Goal: Task Accomplishment & Management: Manage account settings

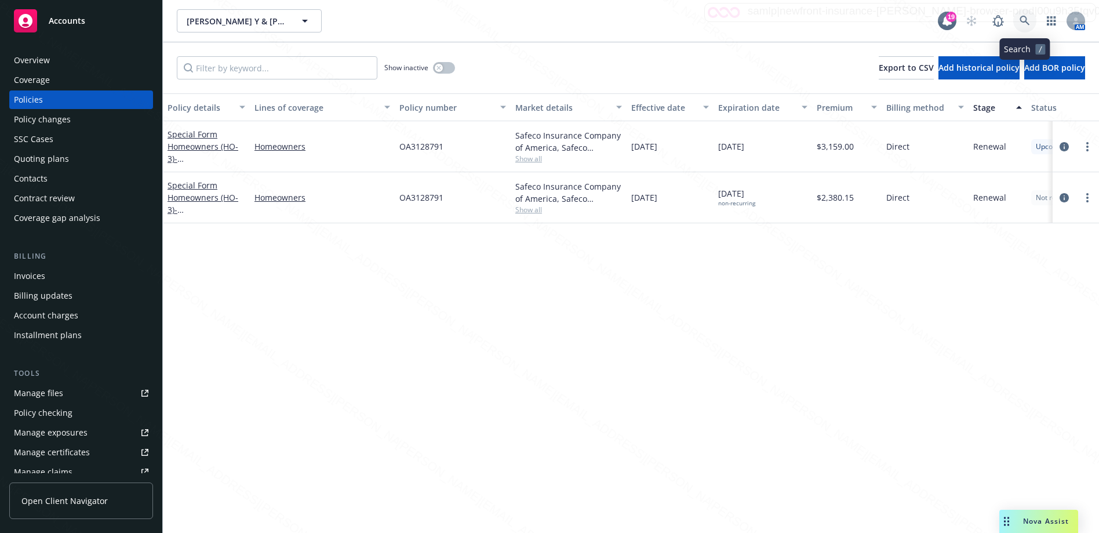
click at [1026, 20] on icon at bounding box center [1025, 21] width 10 height 10
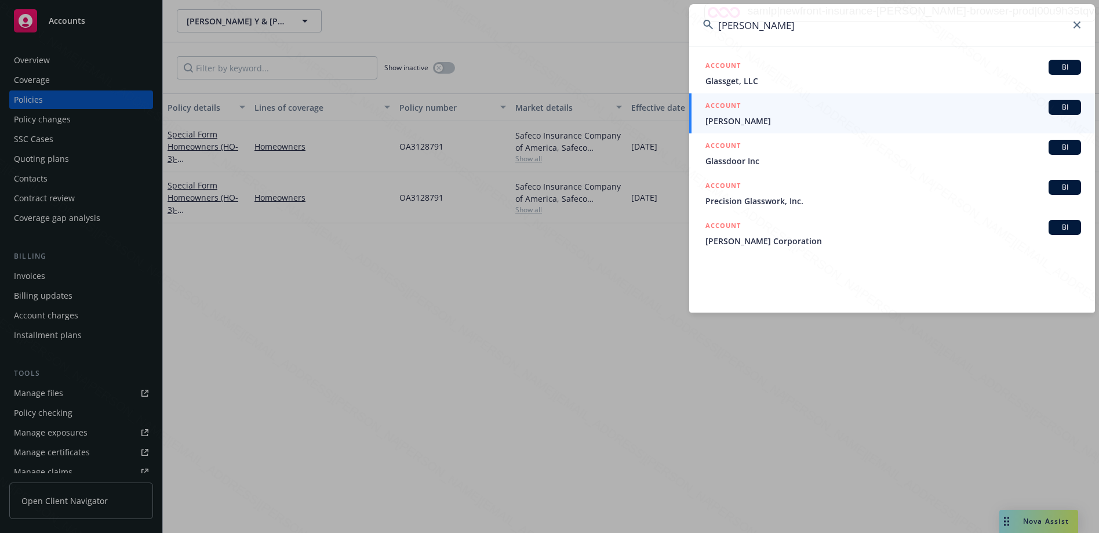
click at [714, 25] on input "[PERSON_NAME]" at bounding box center [892, 25] width 406 height 42
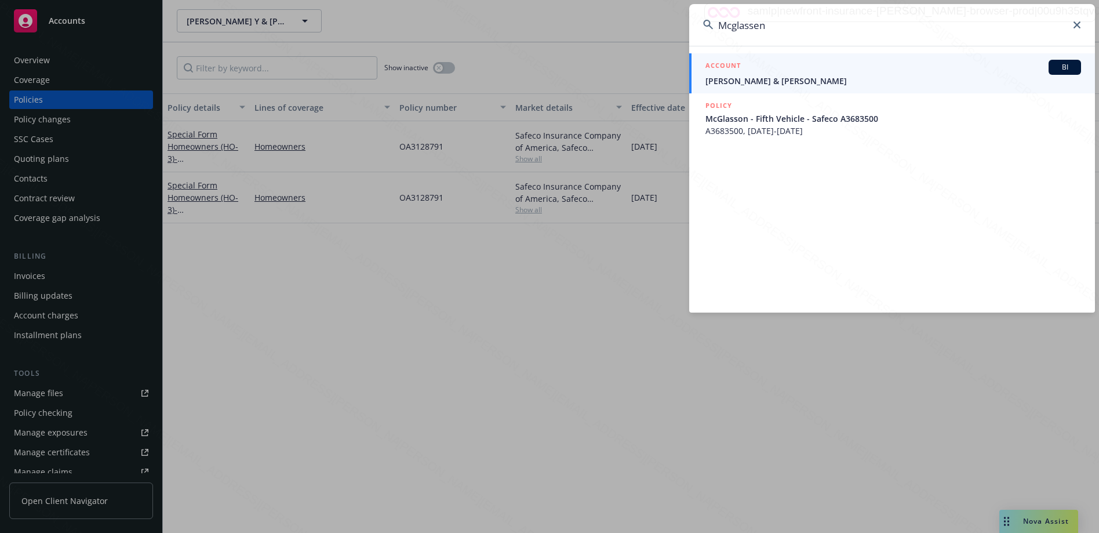
type input "Mcglassen"
click at [773, 82] on span "[PERSON_NAME] & [PERSON_NAME]" at bounding box center [894, 81] width 376 height 12
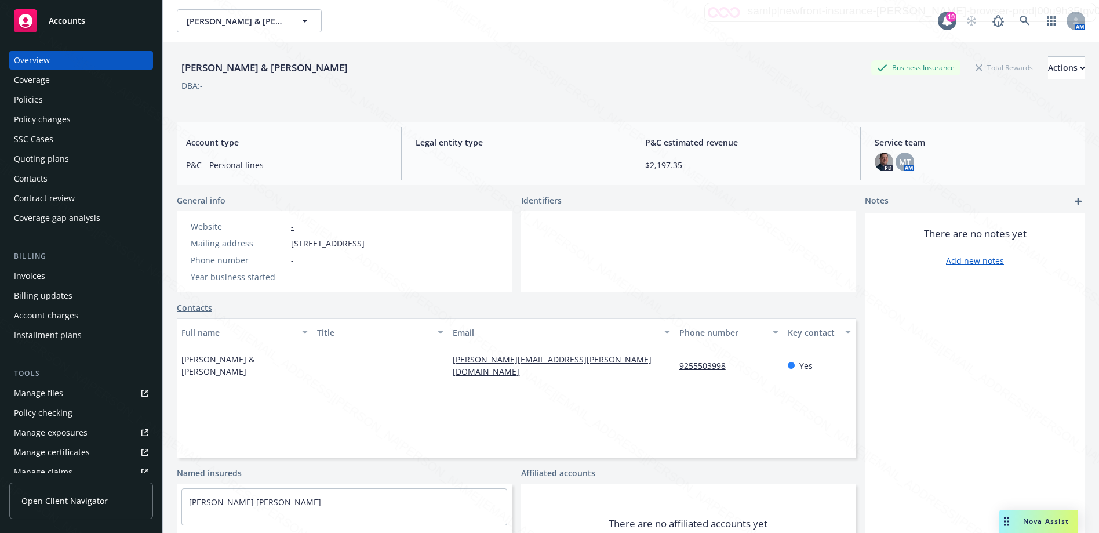
click at [597, 392] on div "Full name Title Email Phone number Key contact [PERSON_NAME] & [PERSON_NAME] [P…" at bounding box center [516, 387] width 679 height 139
click at [910, 337] on div "There are no notes yet Add new notes" at bounding box center [975, 401] width 220 height 377
drag, startPoint x: 180, startPoint y: 67, endPoint x: 361, endPoint y: 68, distance: 180.9
click at [364, 63] on div "[PERSON_NAME] & [PERSON_NAME] Business Insurance Total Rewards Actions" at bounding box center [631, 67] width 908 height 23
click at [365, 65] on div "[PERSON_NAME] & [PERSON_NAME] Business Insurance Total Rewards Actions" at bounding box center [631, 67] width 908 height 23
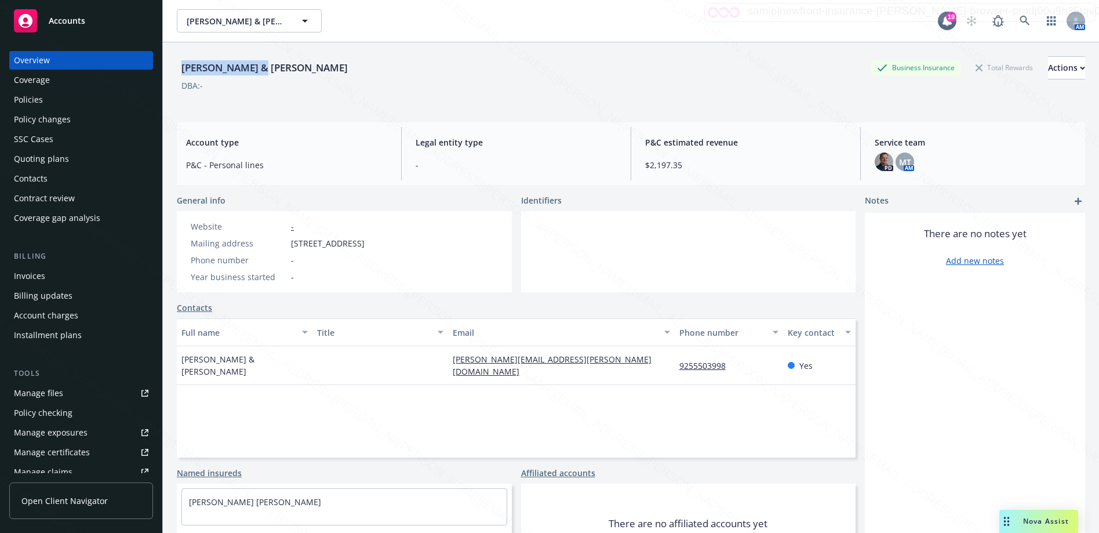
drag, startPoint x: 179, startPoint y: 69, endPoint x: 255, endPoint y: 69, distance: 76.5
click at [255, 69] on div "[PERSON_NAME] & [PERSON_NAME]" at bounding box center [265, 67] width 176 height 15
copy div "[PERSON_NAME]"
click at [1020, 19] on icon at bounding box center [1025, 21] width 10 height 10
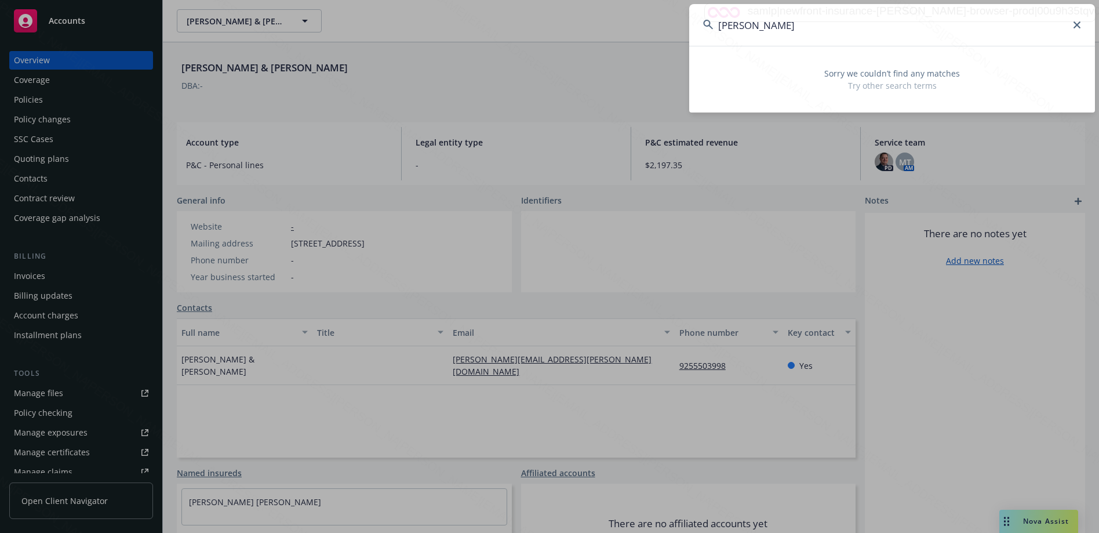
drag, startPoint x: 750, startPoint y: 27, endPoint x: 714, endPoint y: 27, distance: 36.5
click at [714, 27] on input "[PERSON_NAME]" at bounding box center [892, 25] width 406 height 42
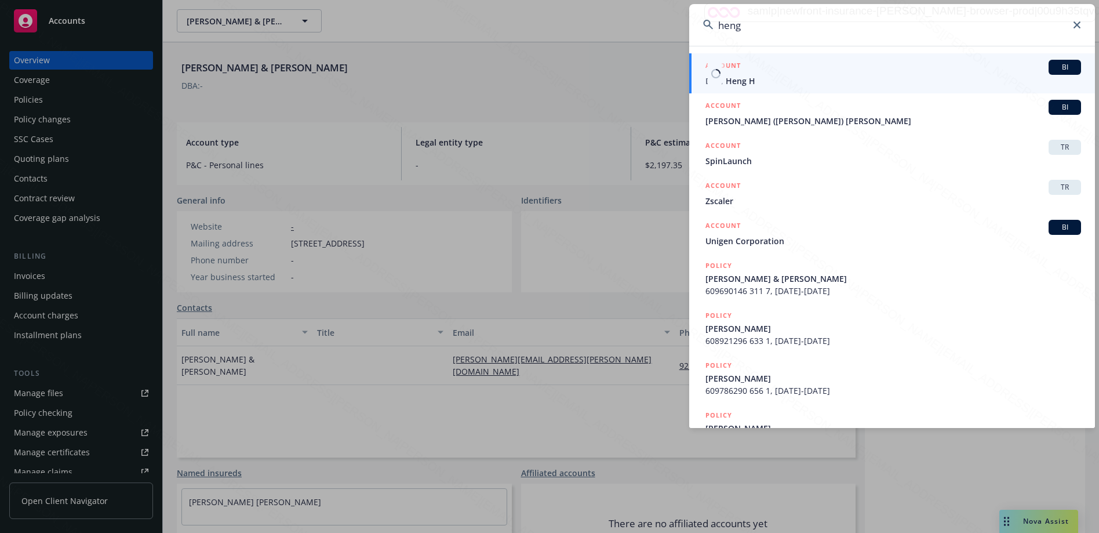
type input "heng"
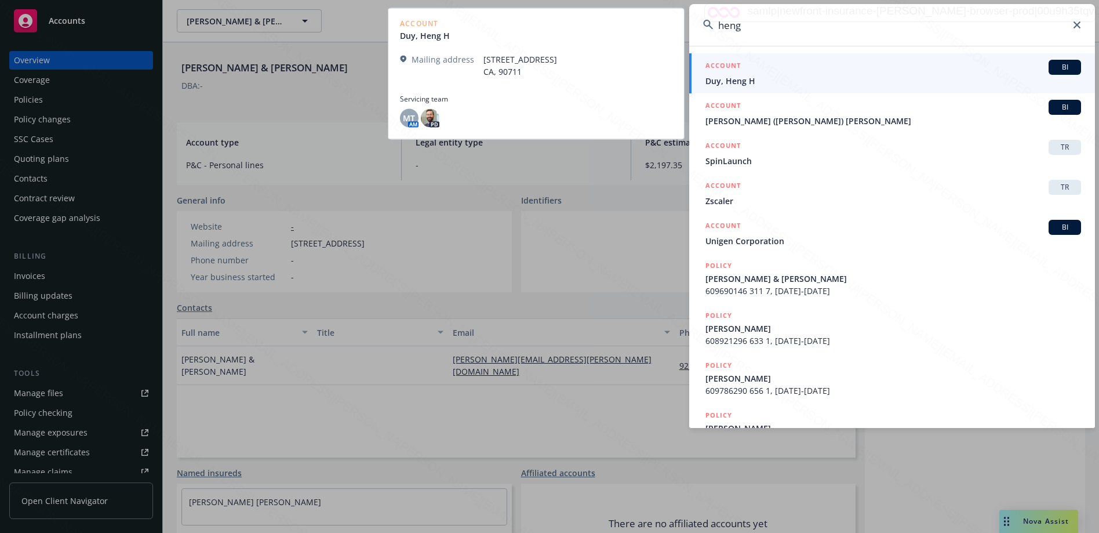
click at [742, 79] on span "Duy, Heng H" at bounding box center [894, 81] width 376 height 12
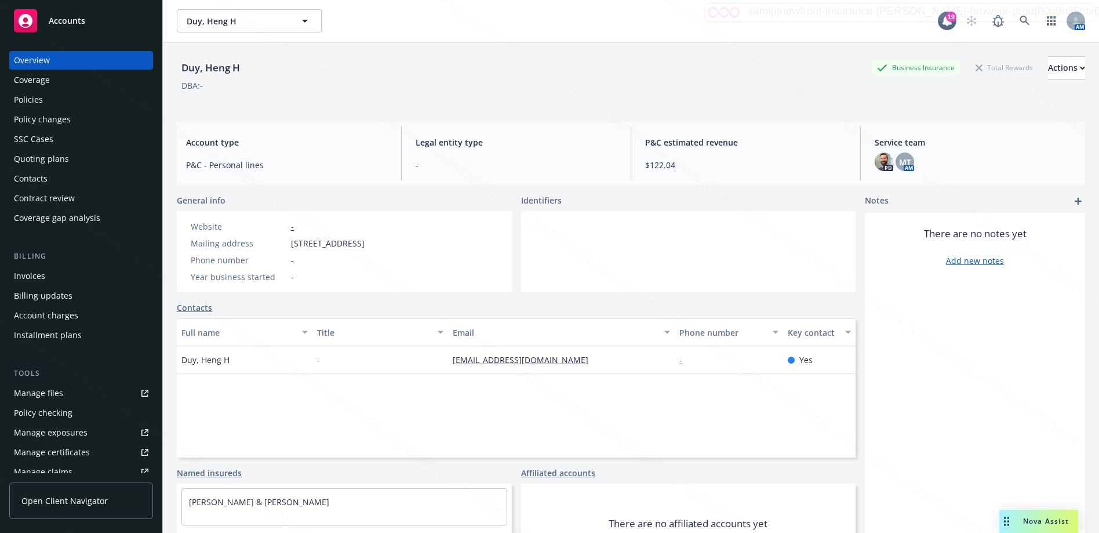
click at [19, 100] on div "Policies" at bounding box center [28, 99] width 29 height 19
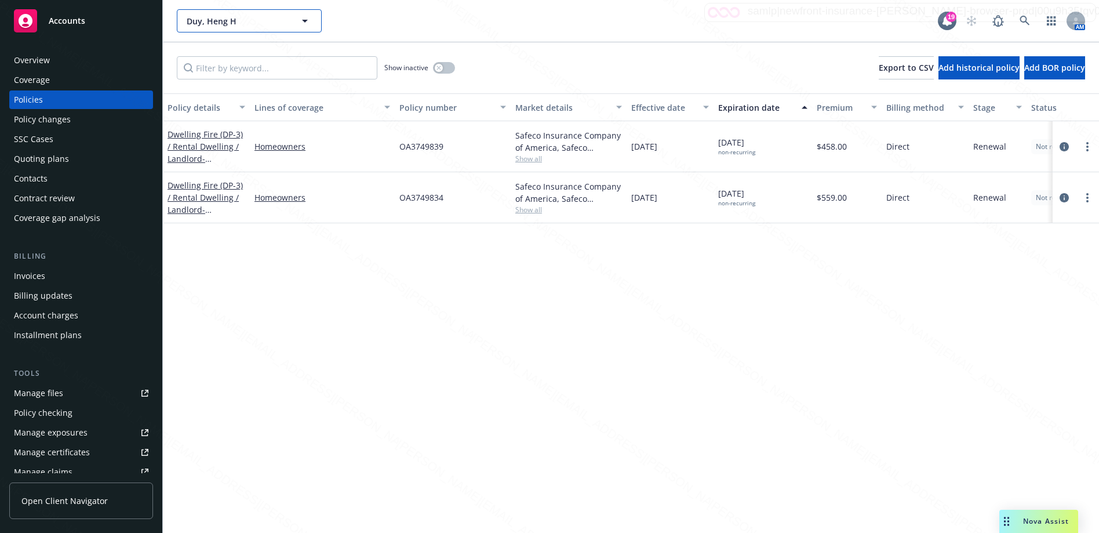
drag, startPoint x: 243, startPoint y: 23, endPoint x: 183, endPoint y: 19, distance: 60.4
click at [183, 19] on button "Duy, Heng H" at bounding box center [249, 20] width 145 height 23
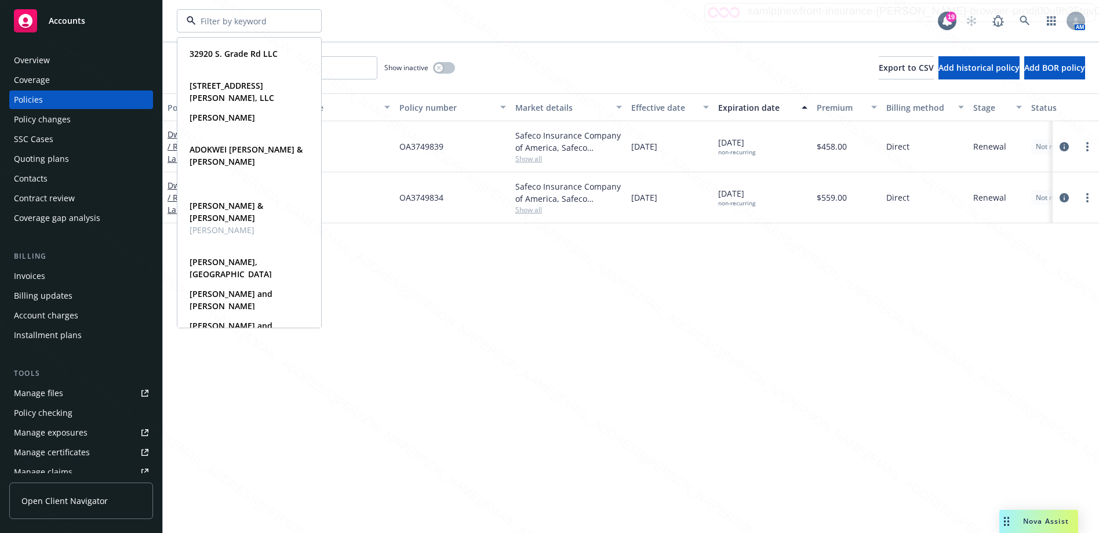
drag, startPoint x: 183, startPoint y: 19, endPoint x: 250, endPoint y: 24, distance: 68.0
click at [250, 24] on div at bounding box center [249, 20] width 145 height 23
click at [415, 25] on div "32920 S. Grade Rd LLC Type Personal Driver's license ****58 3535 [PERSON_NAME],…" at bounding box center [557, 20] width 761 height 23
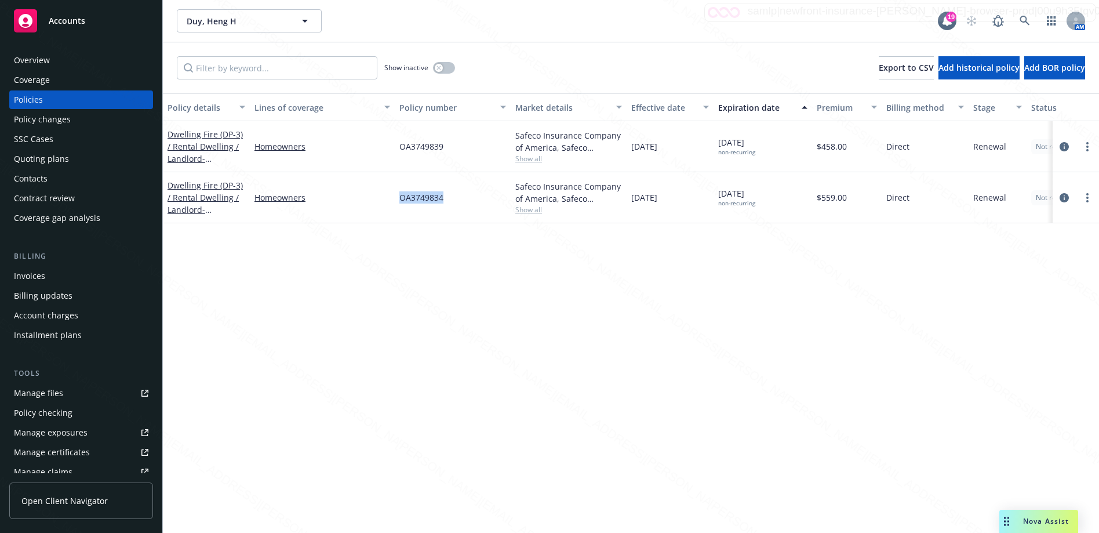
drag, startPoint x: 449, startPoint y: 198, endPoint x: 469, endPoint y: 197, distance: 20.3
click at [469, 197] on div "Dwelling Fire (DP-3) / Rental Dwelling / Landlord - [STREET_ADDRESS] Homeowners…" at bounding box center [722, 197] width 1119 height 51
copy div "OA3749834"
click at [29, 64] on div "Overview" at bounding box center [32, 60] width 36 height 19
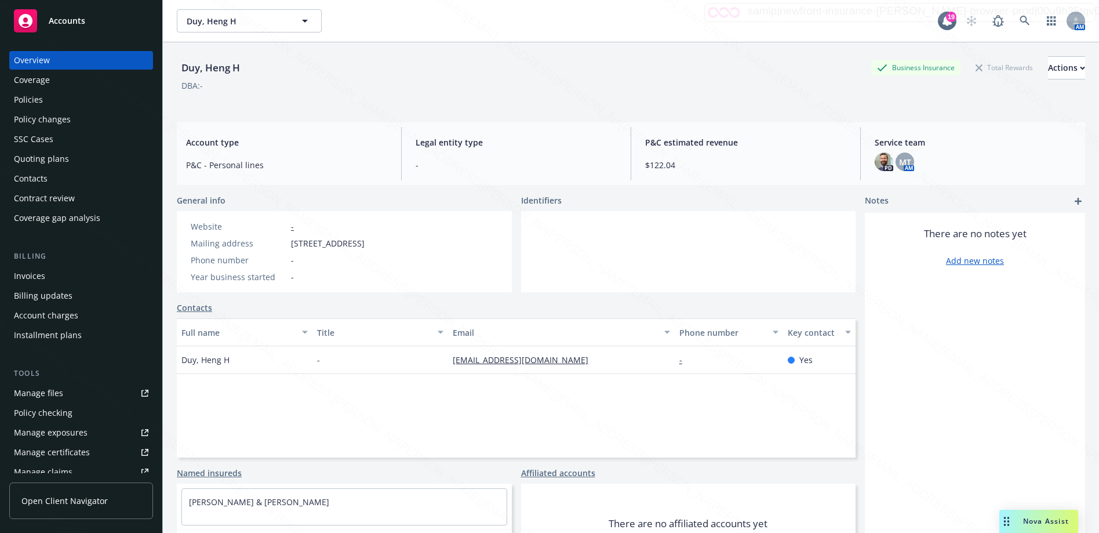
click at [201, 308] on link "Contacts" at bounding box center [194, 307] width 35 height 12
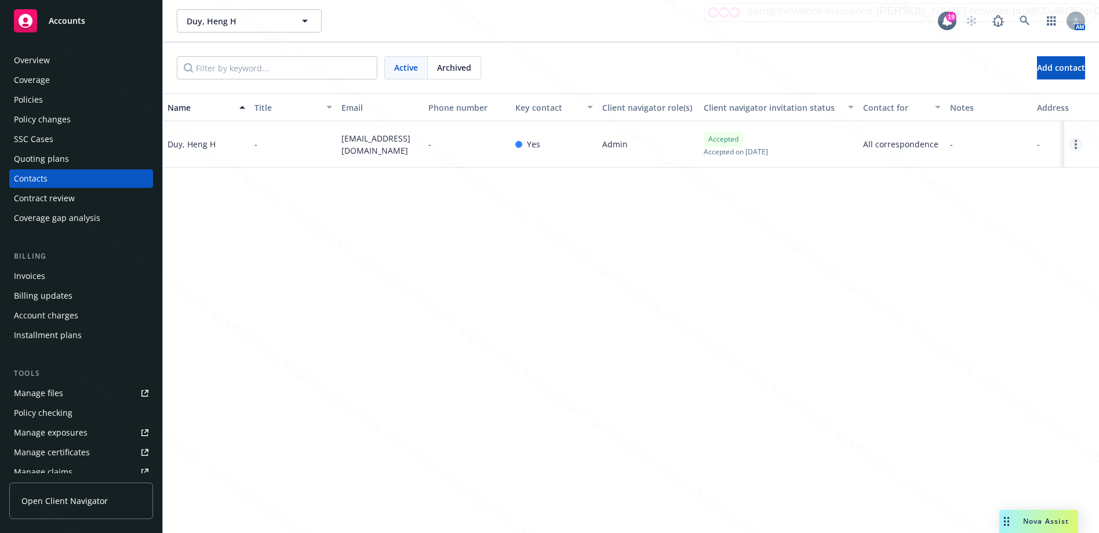
click at [1075, 144] on circle "Open options" at bounding box center [1076, 144] width 2 height 2
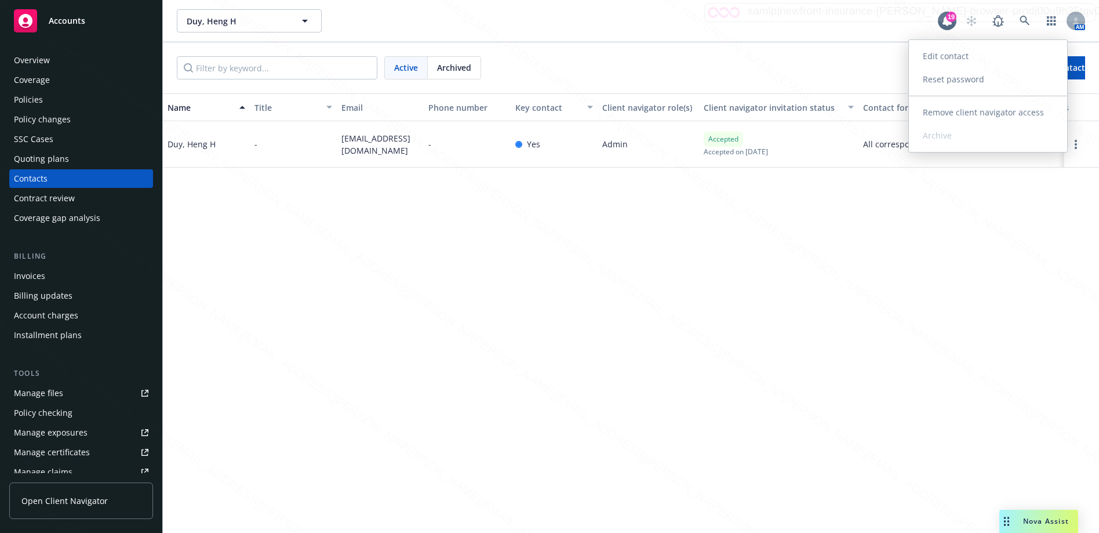
click at [940, 54] on link "Edit contact" at bounding box center [988, 56] width 158 height 23
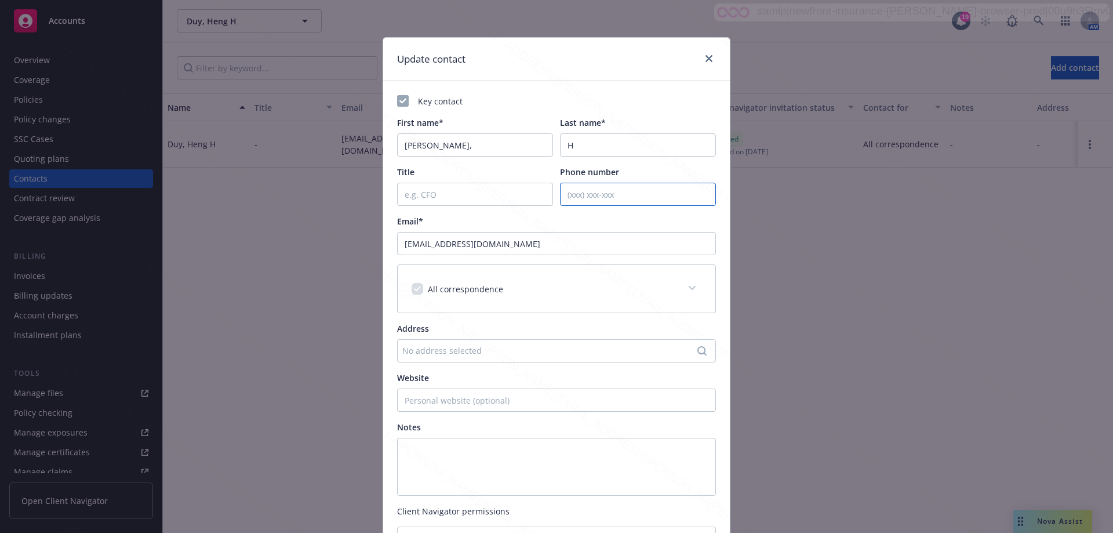
click at [590, 192] on input "Phone number" at bounding box center [638, 194] width 156 height 23
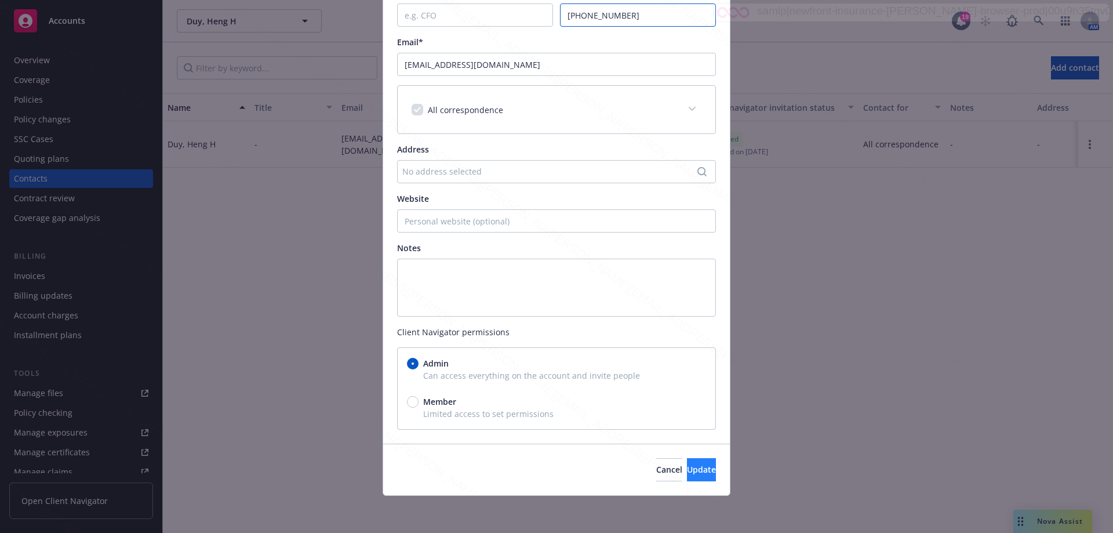
type input "[PHONE_NUMBER]"
click at [687, 471] on span "Update" at bounding box center [701, 469] width 29 height 11
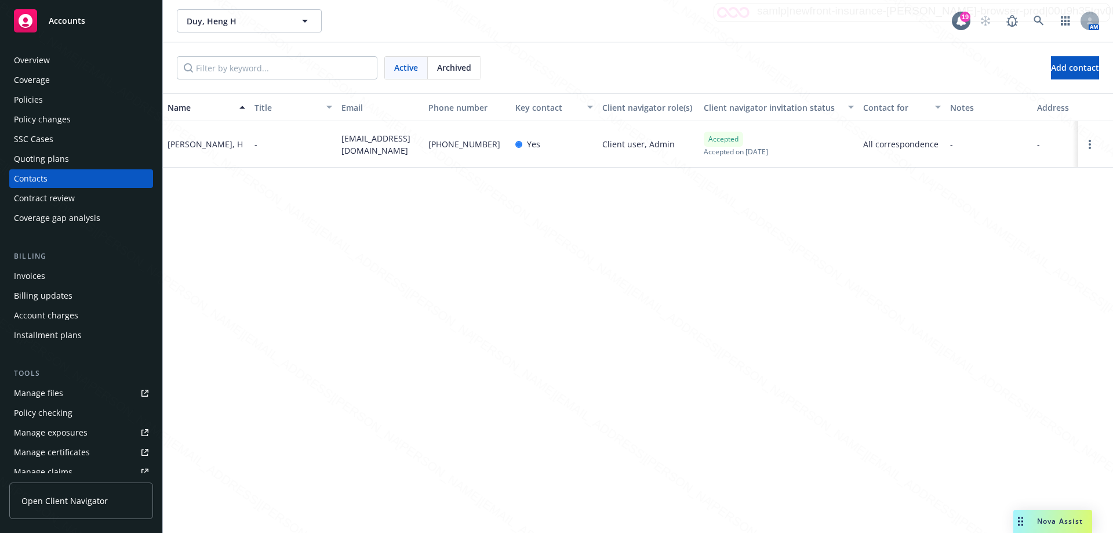
click at [30, 100] on div "Policies" at bounding box center [28, 99] width 29 height 19
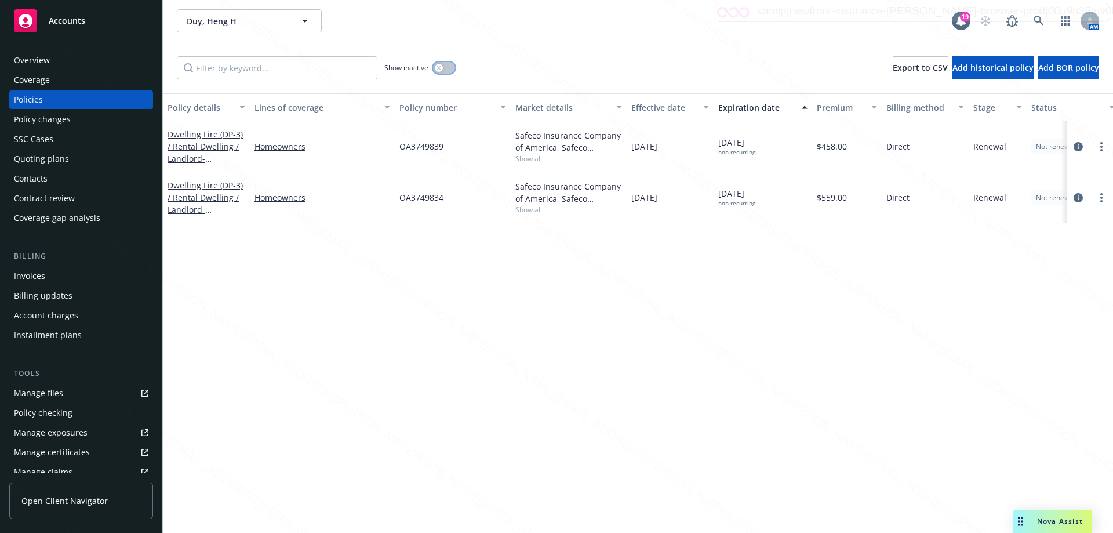
click at [447, 67] on button "button" at bounding box center [444, 68] width 22 height 12
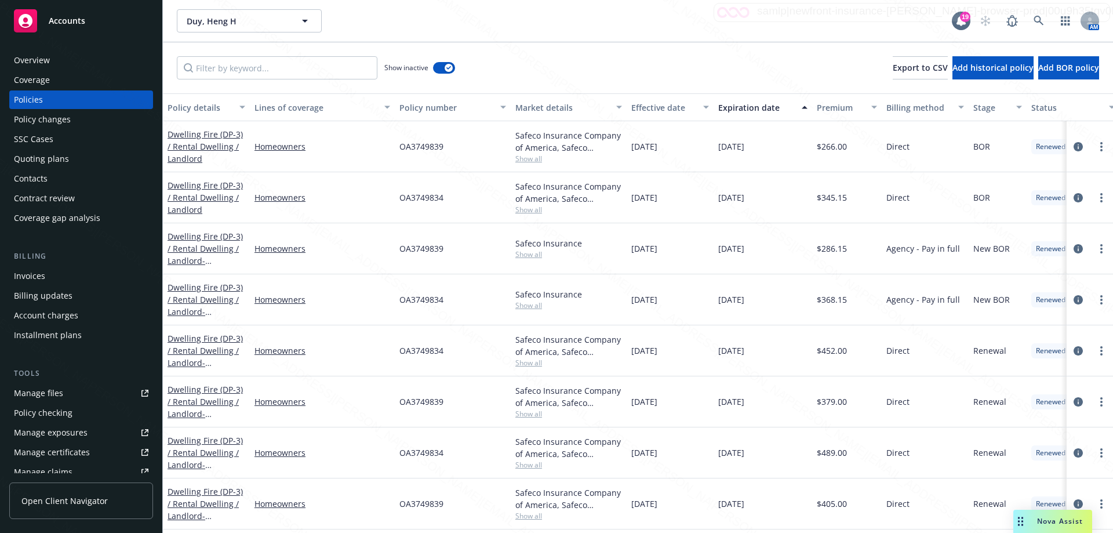
click at [746, 108] on div "Expiration date" at bounding box center [756, 107] width 77 height 12
click at [235, 210] on span "- [STREET_ADDRESS]" at bounding box center [205, 215] width 74 height 23
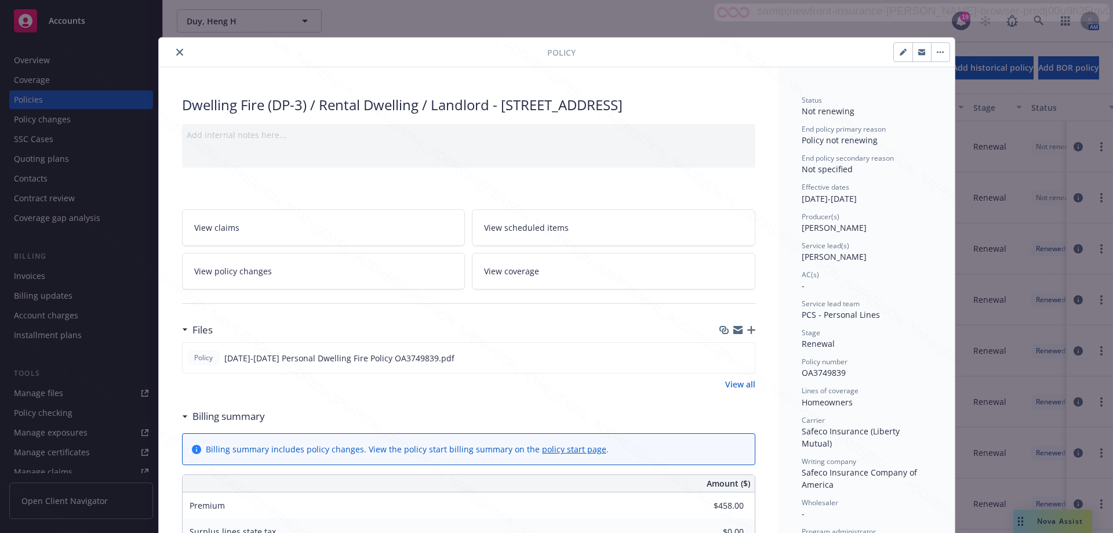
click at [177, 54] on icon "close" at bounding box center [179, 52] width 7 height 7
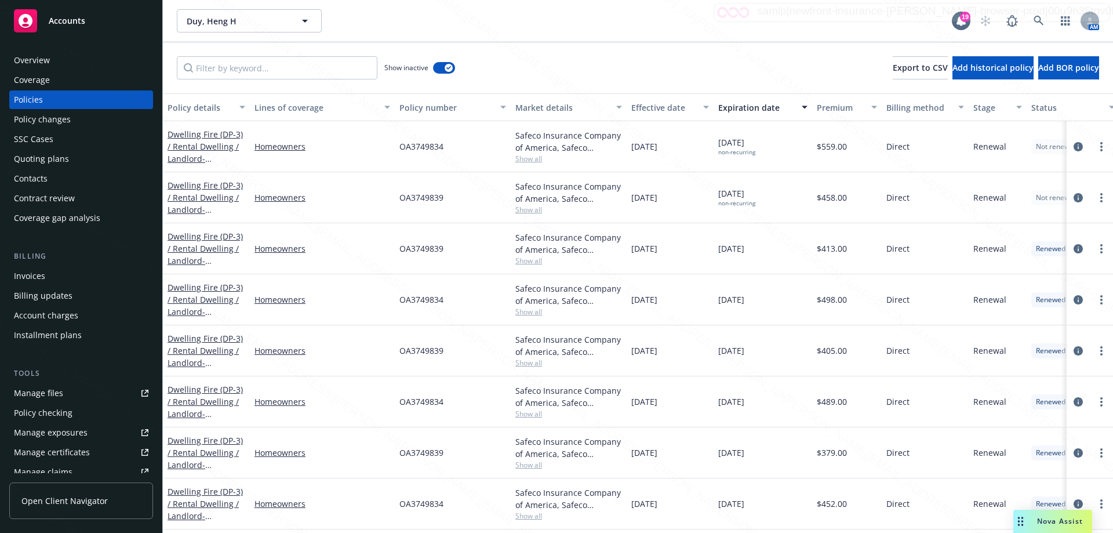
click at [606, 61] on div "Show inactive Export to CSV Add historical policy Add BOR policy" at bounding box center [638, 67] width 950 height 51
click at [26, 60] on div "Overview" at bounding box center [32, 60] width 36 height 19
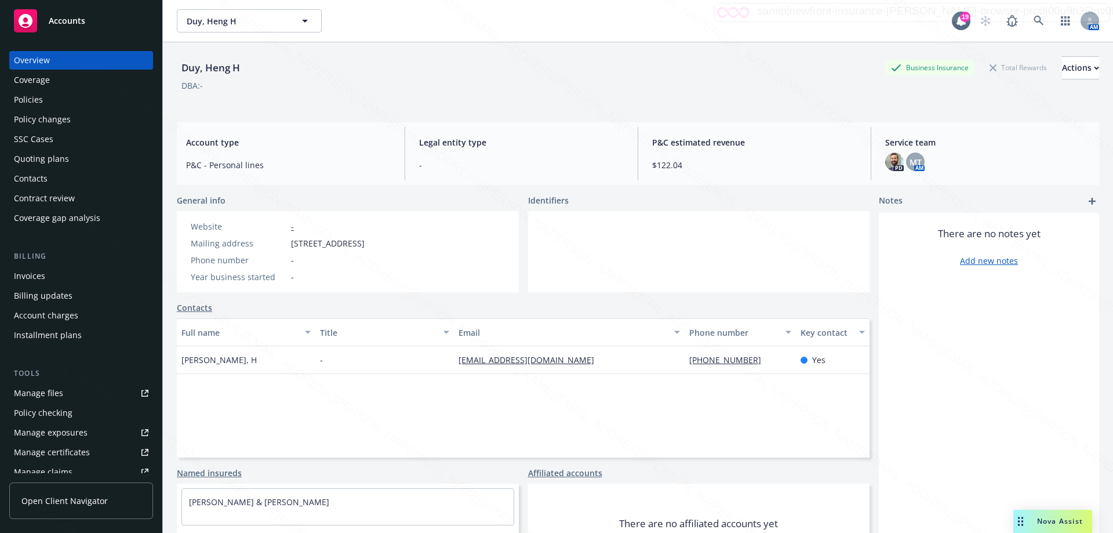
click at [187, 307] on link "Contacts" at bounding box center [194, 307] width 35 height 12
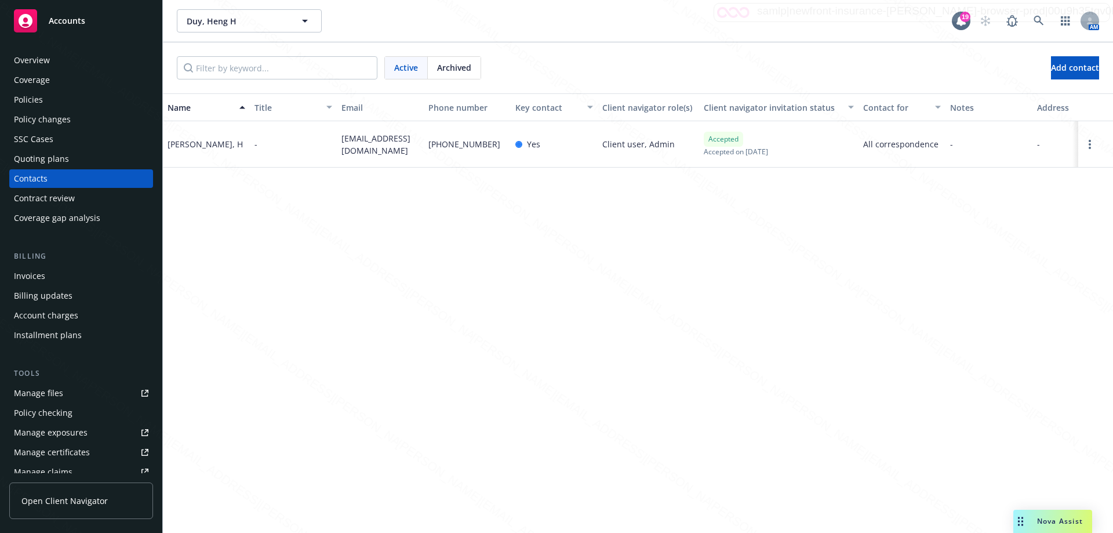
click at [583, 322] on div "Name Title Email Phone number Key contact Client navigator role(s) Client navig…" at bounding box center [638, 312] width 950 height 439
drag, startPoint x: 689, startPoint y: 322, endPoint x: 1089, endPoint y: 144, distance: 437.3
click at [1089, 144] on icon "Open options" at bounding box center [1090, 144] width 2 height 9
click at [969, 55] on link "Edit contact" at bounding box center [1002, 56] width 158 height 23
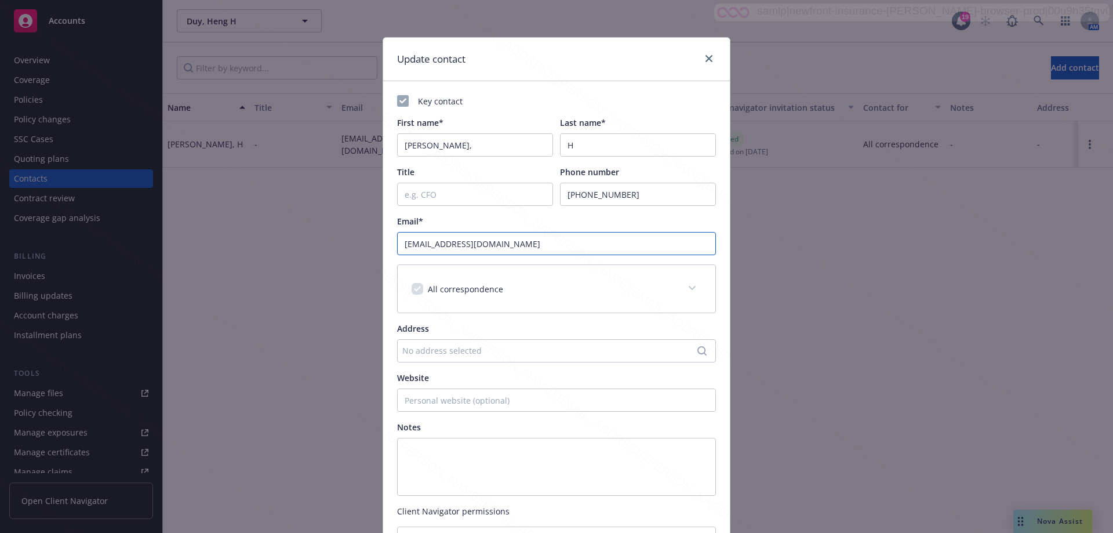
drag, startPoint x: 482, startPoint y: 243, endPoint x: 321, endPoint y: 237, distance: 161.3
click at [321, 237] on div "Update contact Key contact First name* [PERSON_NAME], Last name* H Title Phone …" at bounding box center [556, 266] width 1113 height 533
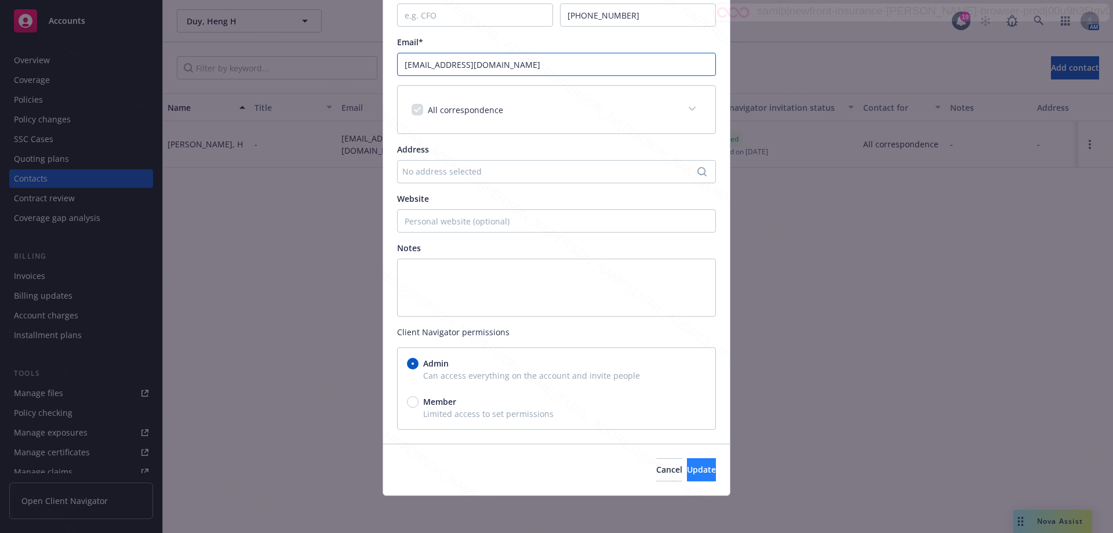
type input "[EMAIL_ADDRESS][DOMAIN_NAME]"
click at [692, 471] on span "Update" at bounding box center [701, 469] width 29 height 11
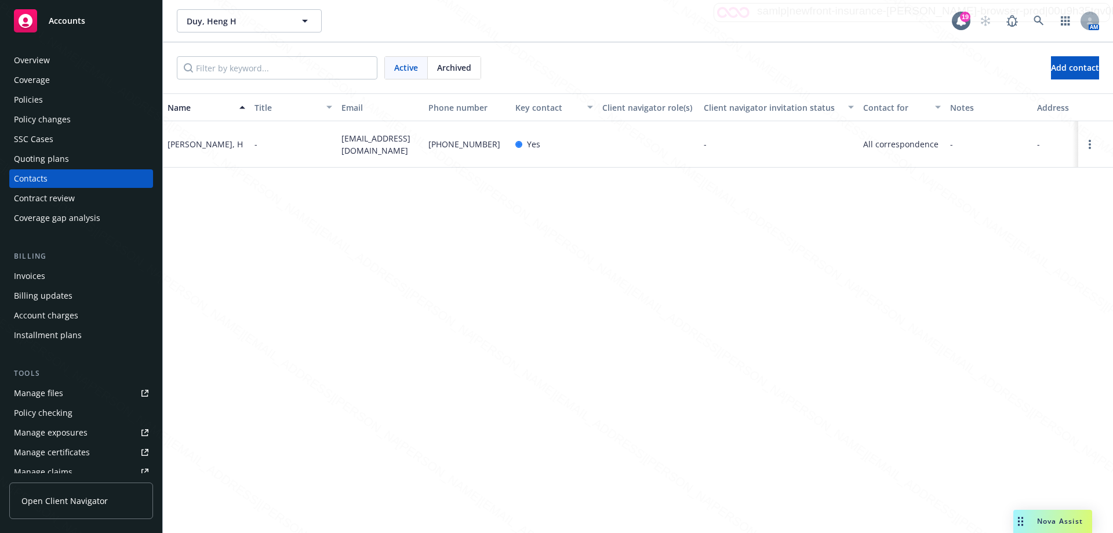
click at [39, 103] on div "Policies" at bounding box center [28, 99] width 29 height 19
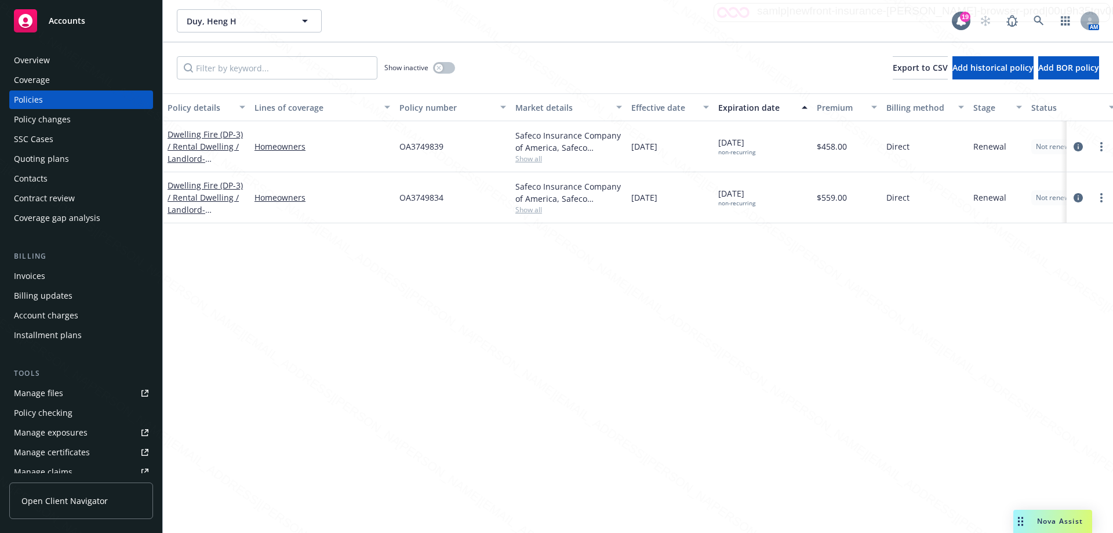
click at [928, 358] on div "Policy details Lines of coverage Policy number Market details Effective date Ex…" at bounding box center [638, 312] width 950 height 439
click at [364, 364] on div "Policy details Lines of coverage Policy number Market details Effective date Ex…" at bounding box center [638, 312] width 950 height 439
click at [19, 62] on div "Overview" at bounding box center [32, 60] width 36 height 19
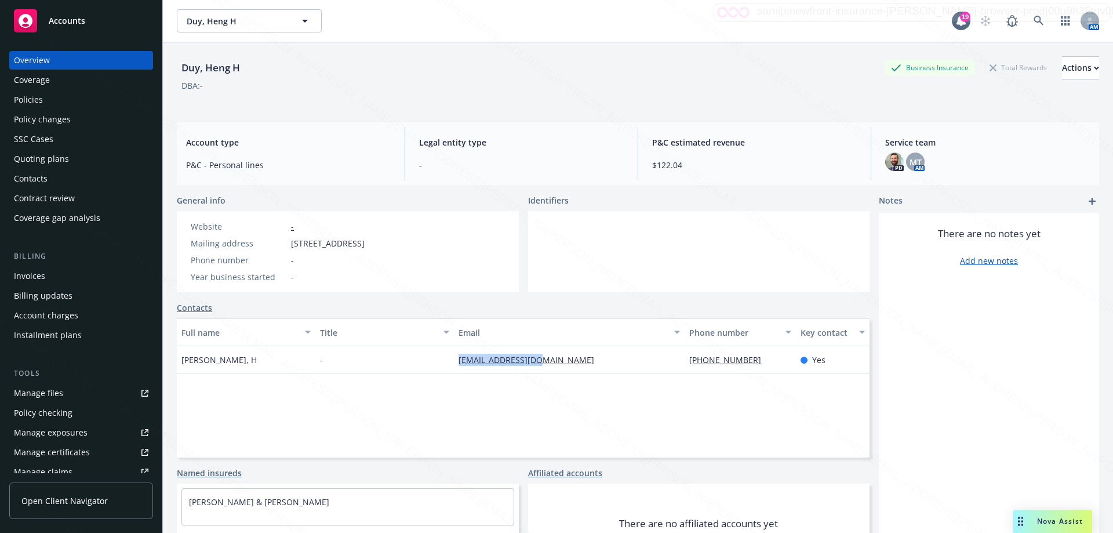
drag, startPoint x: 446, startPoint y: 358, endPoint x: 562, endPoint y: 370, distance: 116.5
click at [562, 370] on div "[PERSON_NAME], H - [EMAIL_ADDRESS][DOMAIN_NAME] [PHONE_NUMBER] Yes" at bounding box center [523, 360] width 693 height 28
copy div "[EMAIL_ADDRESS][DOMAIN_NAME]"
